Goal: Task Accomplishment & Management: Complete application form

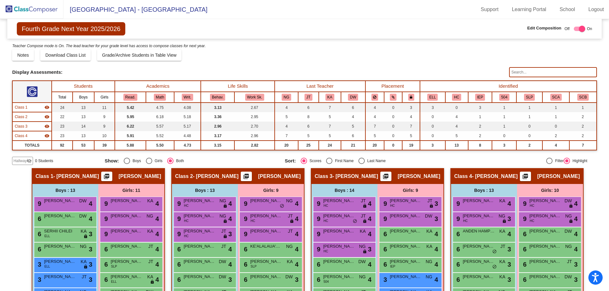
click at [26, 5] on img at bounding box center [31, 9] width 63 height 19
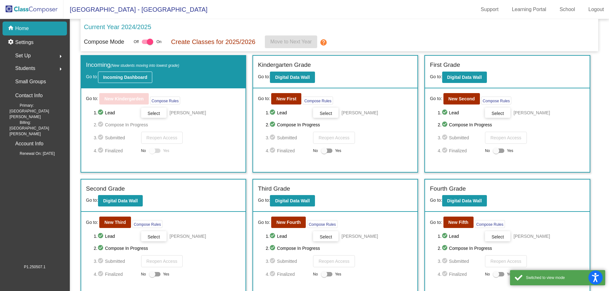
click at [138, 76] on b "Incoming Dashboard" at bounding box center [125, 77] width 44 height 5
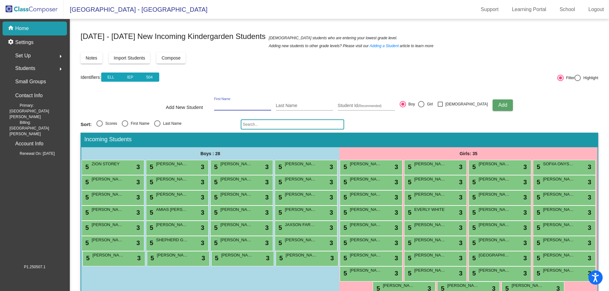
click at [238, 106] on input "First Name" at bounding box center [242, 105] width 57 height 5
type input "[PERSON_NAME]"
type input "0638970"
click at [424, 102] on div at bounding box center [421, 104] width 6 height 6
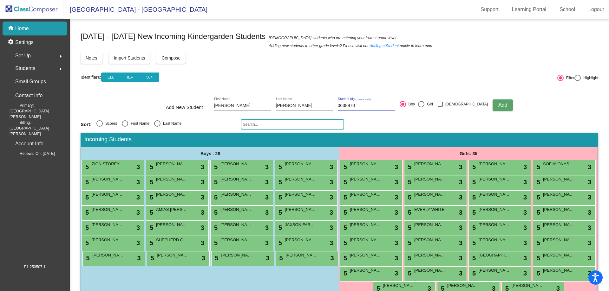
click at [421, 108] on input "Girl" at bounding box center [421, 108] width 0 height 0
radio input "true"
click at [493, 102] on button "Add" at bounding box center [503, 105] width 20 height 11
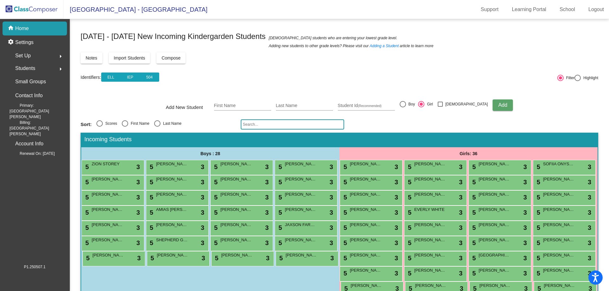
click at [222, 100] on div "Add New Student First Name Last Name Student Id (Recommended) Boy Girl [DEMOGRA…" at bounding box center [339, 105] width 347 height 22
click at [234, 108] on input "First Name" at bounding box center [242, 105] width 57 height 5
type input "LAKEN"
type input "[PERSON_NAME]"
type input "0638976"
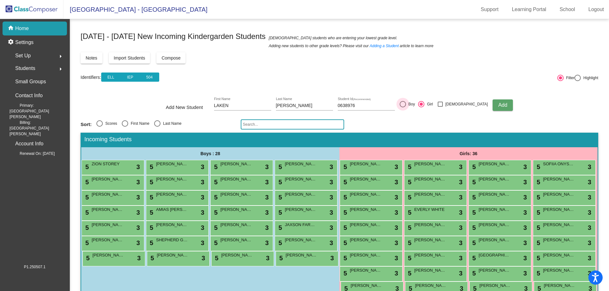
click at [406, 102] on div at bounding box center [403, 104] width 6 height 6
click at [403, 108] on input "Boy" at bounding box center [402, 108] width 0 height 0
radio input "true"
click at [493, 106] on button "Add" at bounding box center [503, 105] width 20 height 11
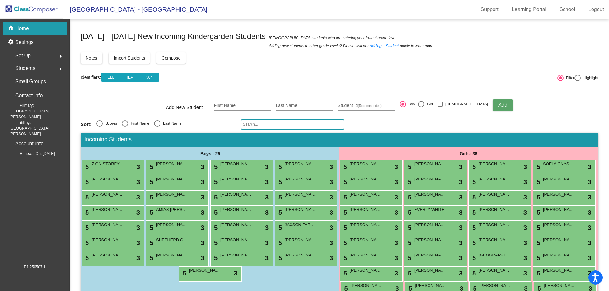
click at [18, 9] on img at bounding box center [31, 9] width 63 height 19
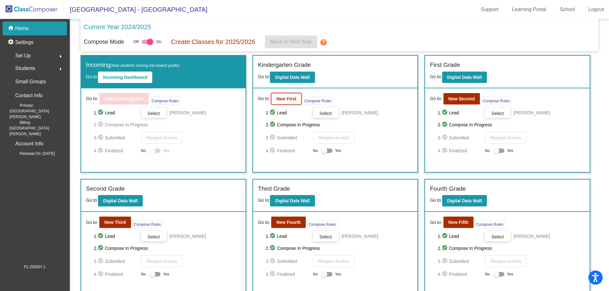
click at [284, 98] on b "New First" at bounding box center [286, 98] width 20 height 5
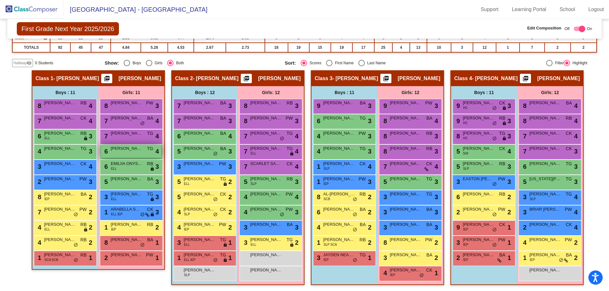
scroll to position [98, 0]
